Goal: Navigation & Orientation: Find specific page/section

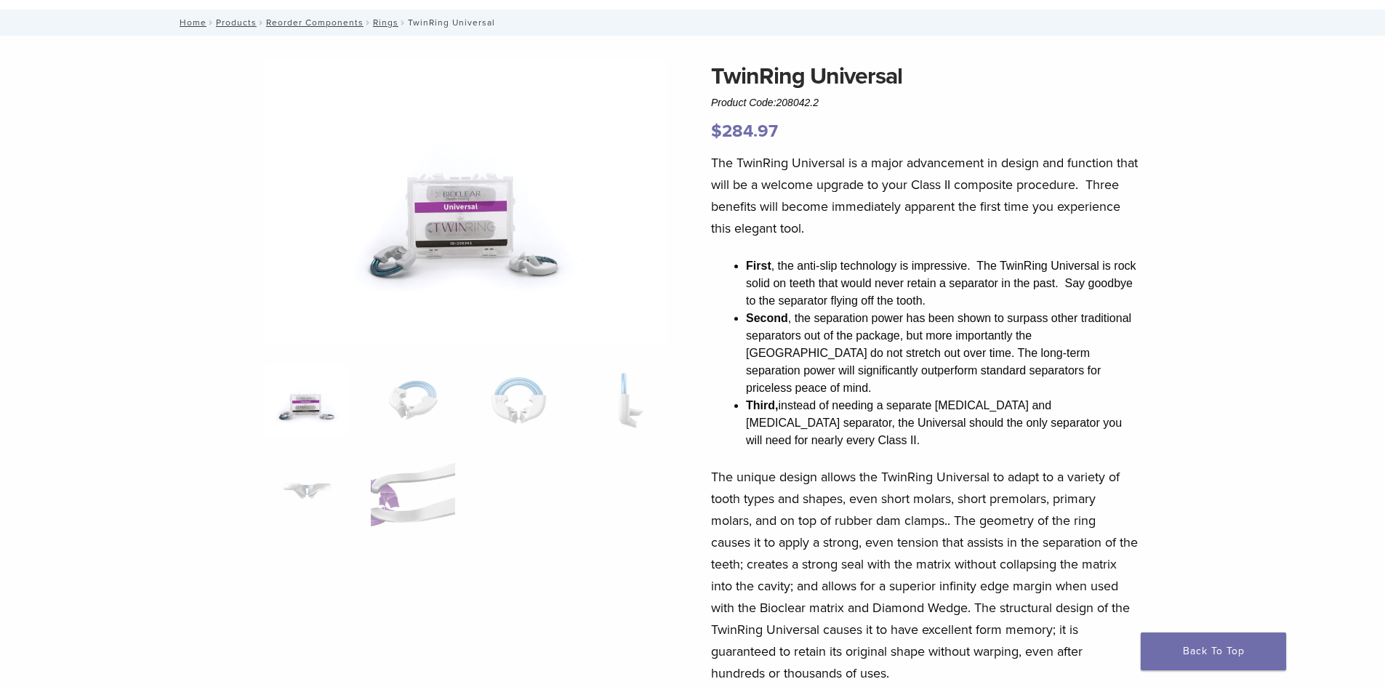
scroll to position [73, 0]
click at [303, 404] on img at bounding box center [307, 401] width 84 height 73
click at [422, 382] on img at bounding box center [413, 401] width 84 height 73
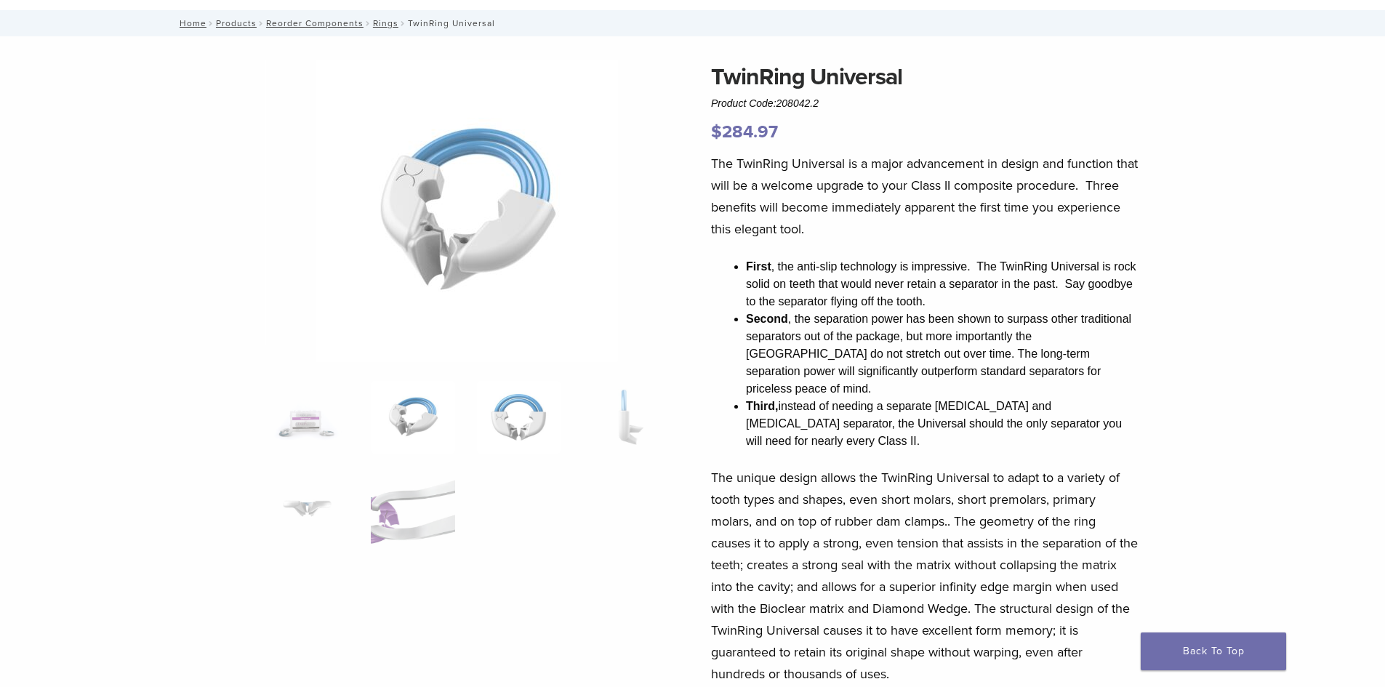
click at [549, 409] on img at bounding box center [519, 417] width 84 height 73
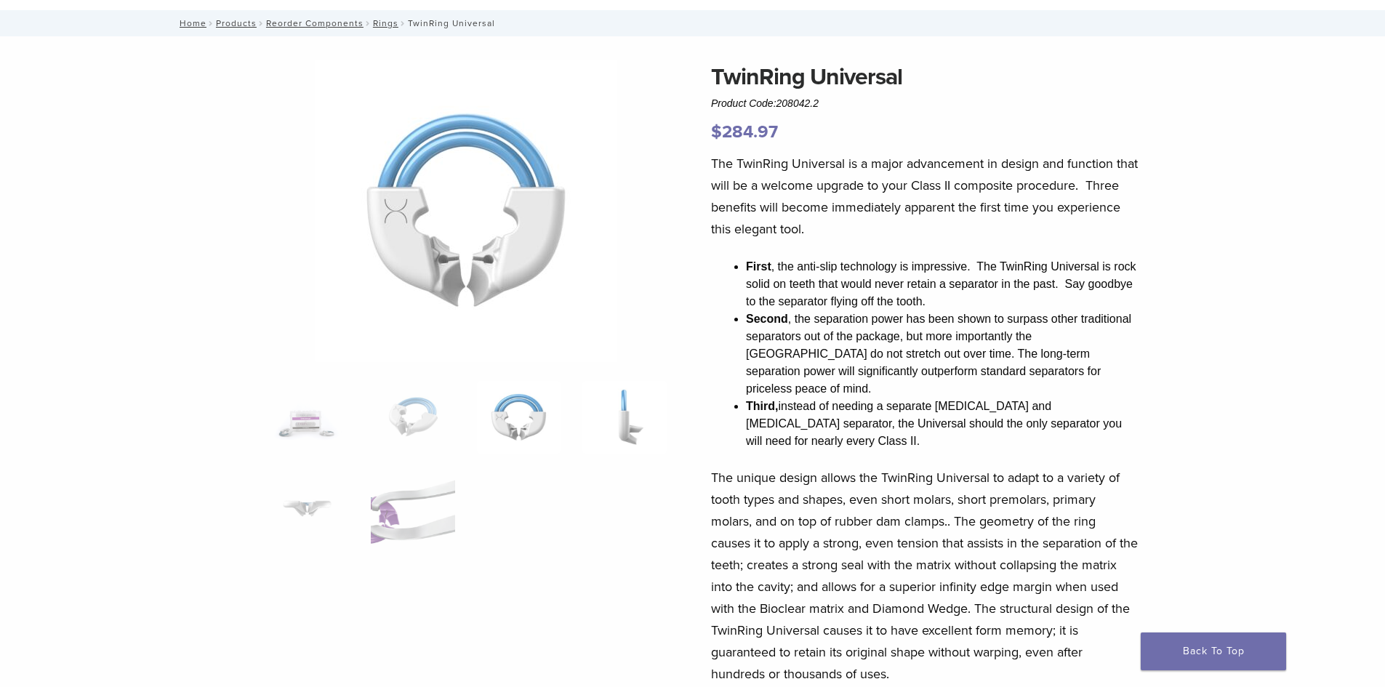
click at [609, 419] on img at bounding box center [624, 417] width 84 height 73
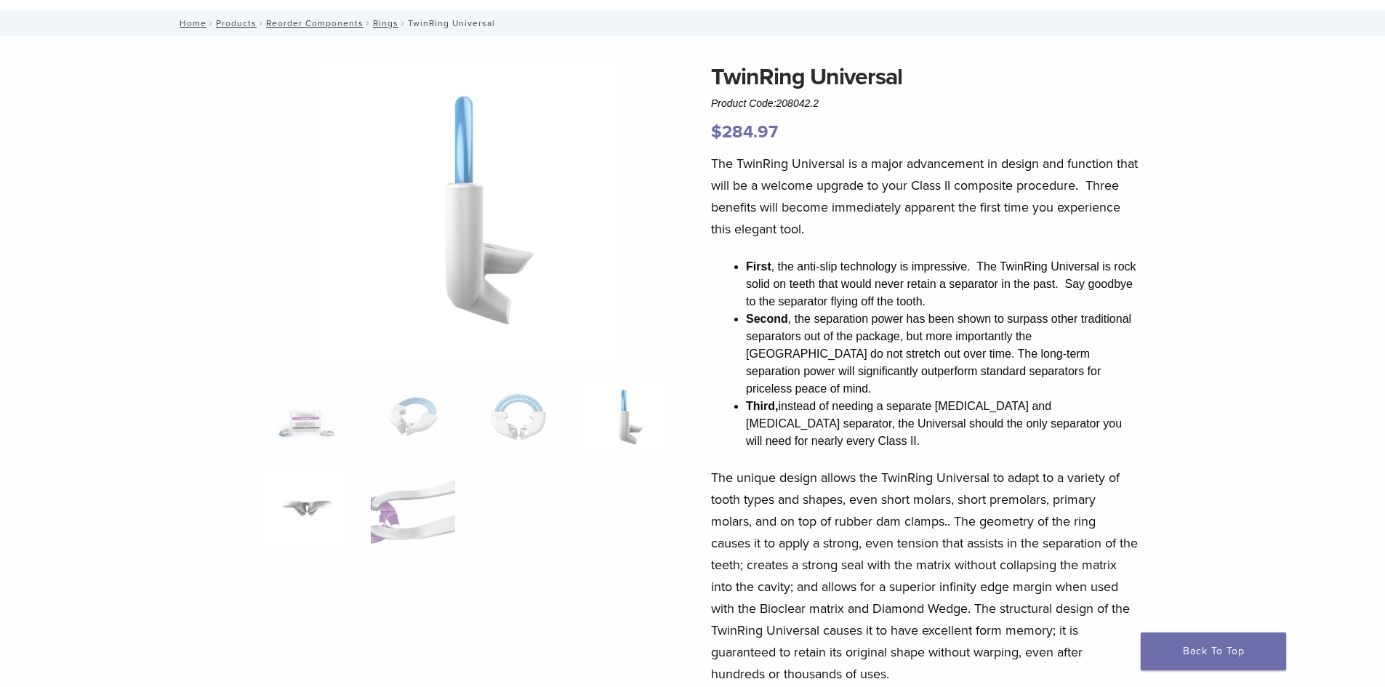
click at [291, 493] on img at bounding box center [307, 508] width 84 height 73
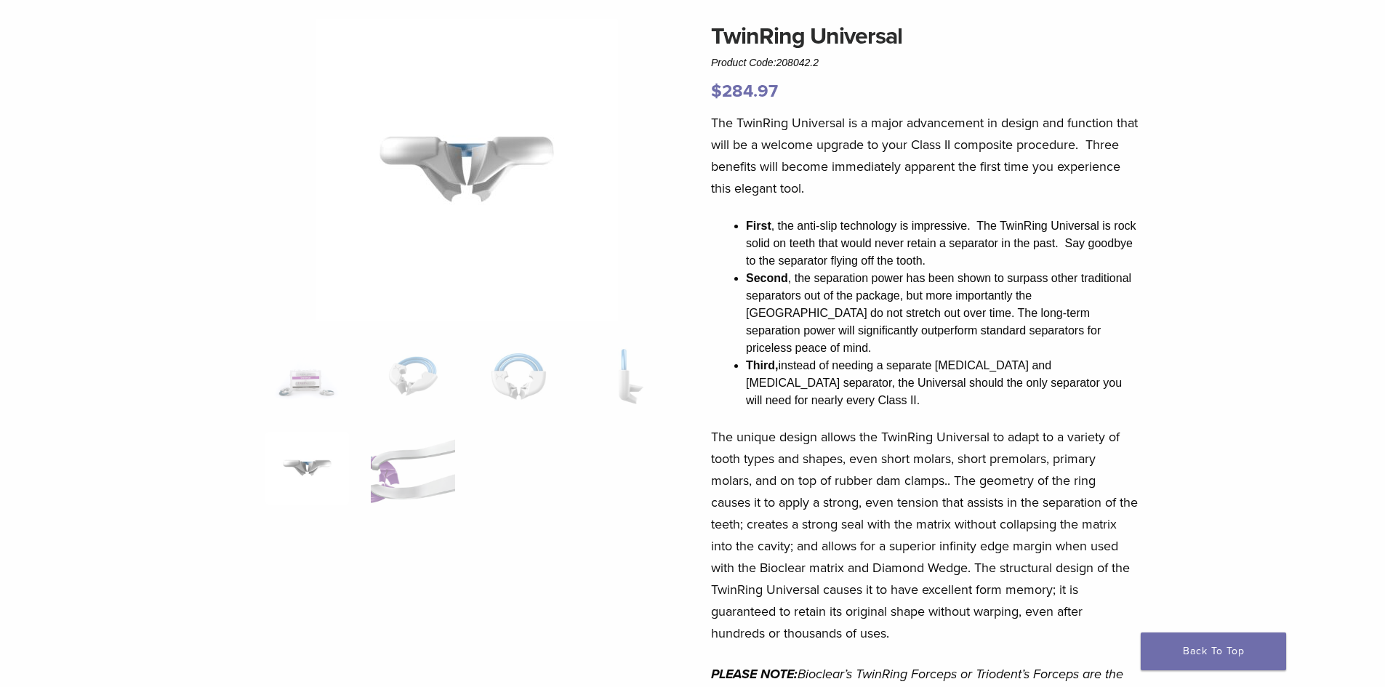
scroll to position [0, 0]
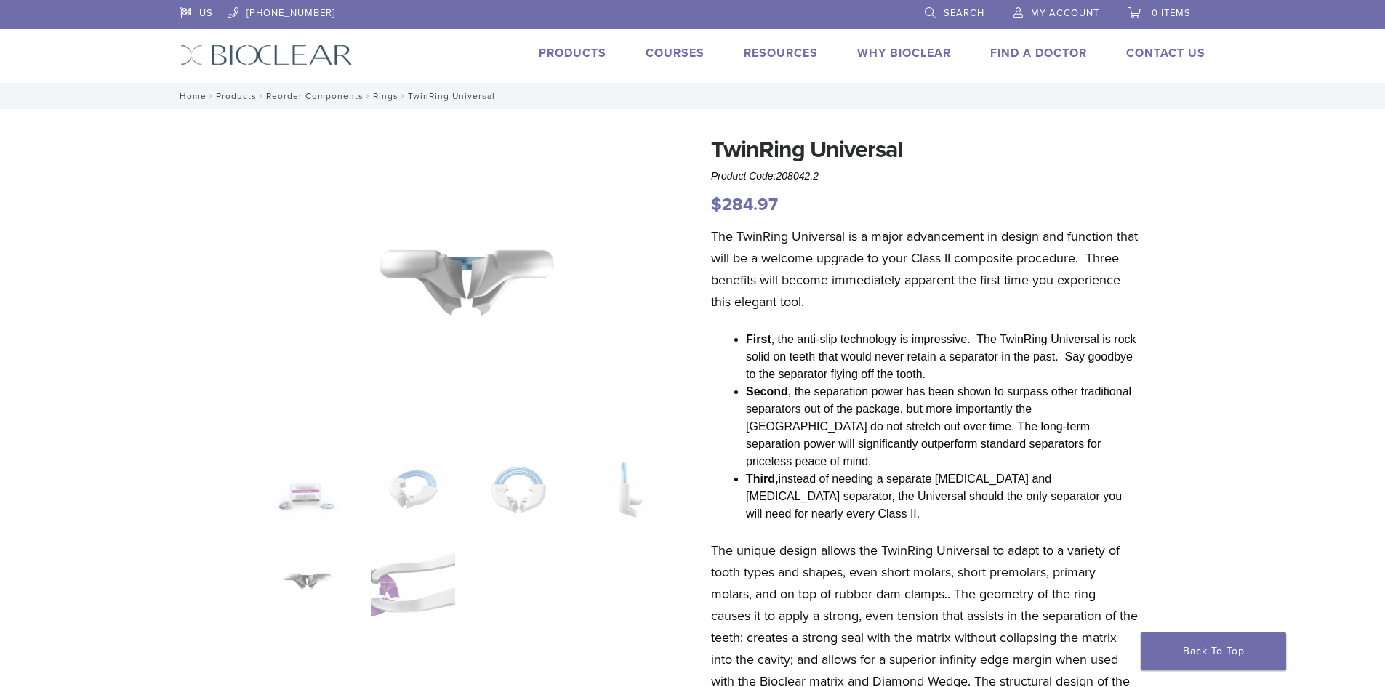
click at [577, 57] on link "Products" at bounding box center [573, 53] width 68 height 15
